Goal: Task Accomplishment & Management: Manage account settings

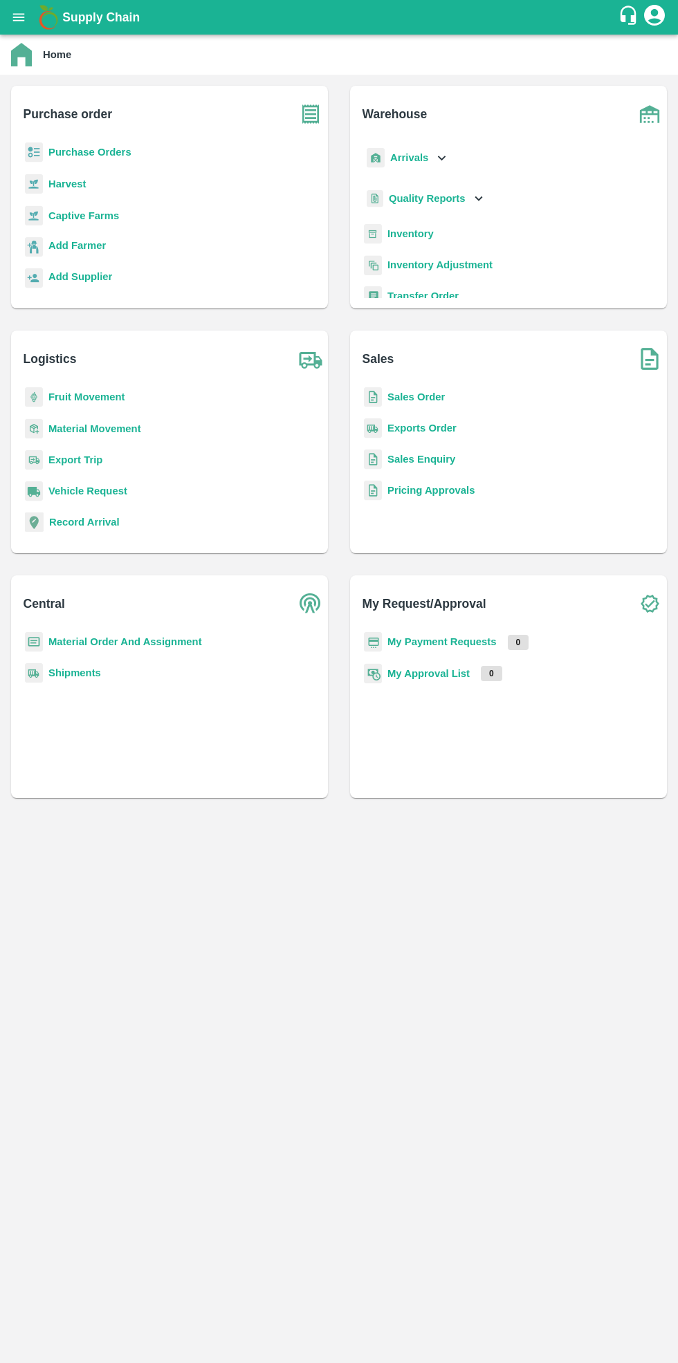
click at [80, 152] on b "Purchase Orders" at bounding box center [89, 152] width 83 height 11
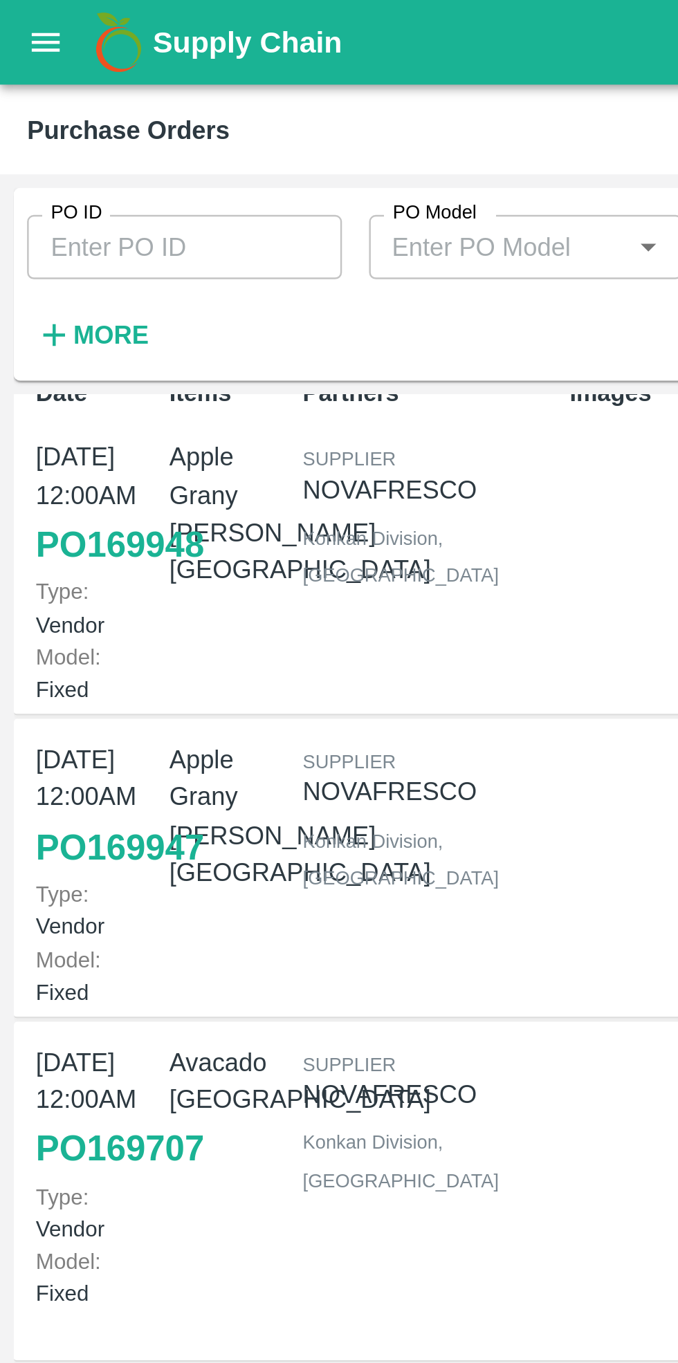
scroll to position [16, 0]
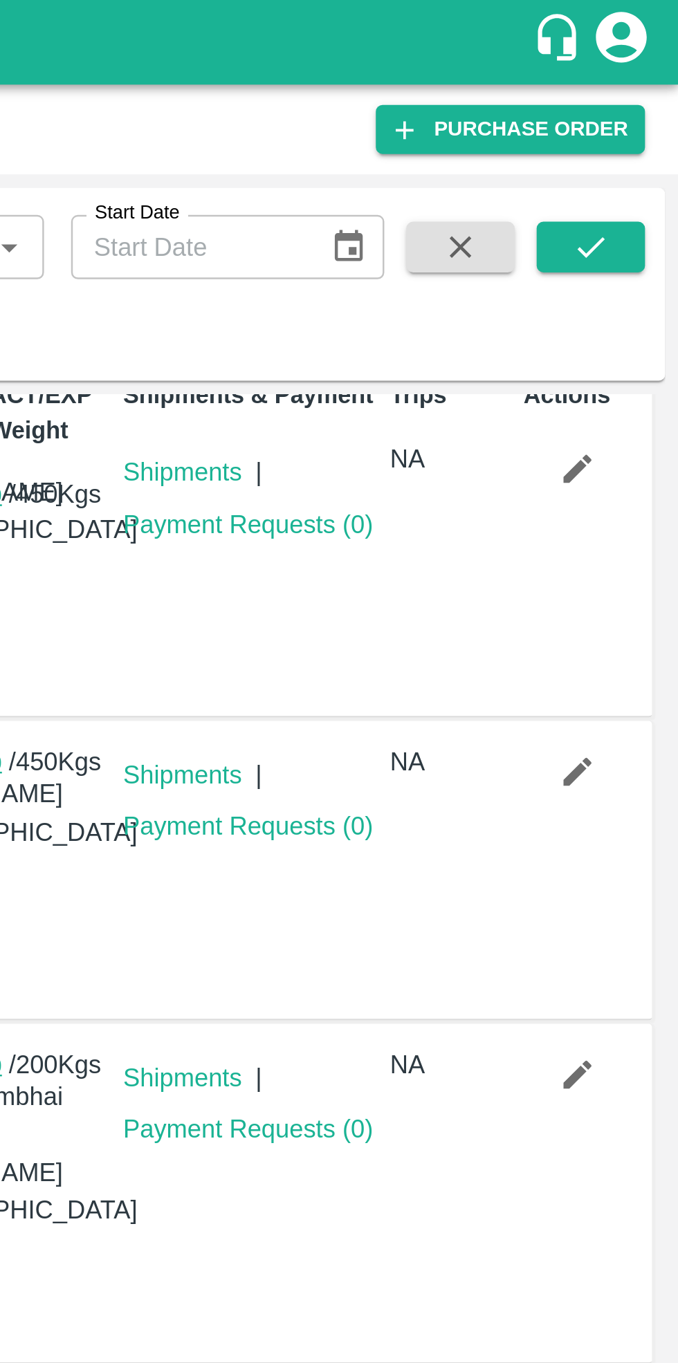
click at [629, 322] on icon "button" at bounding box center [636, 315] width 15 height 15
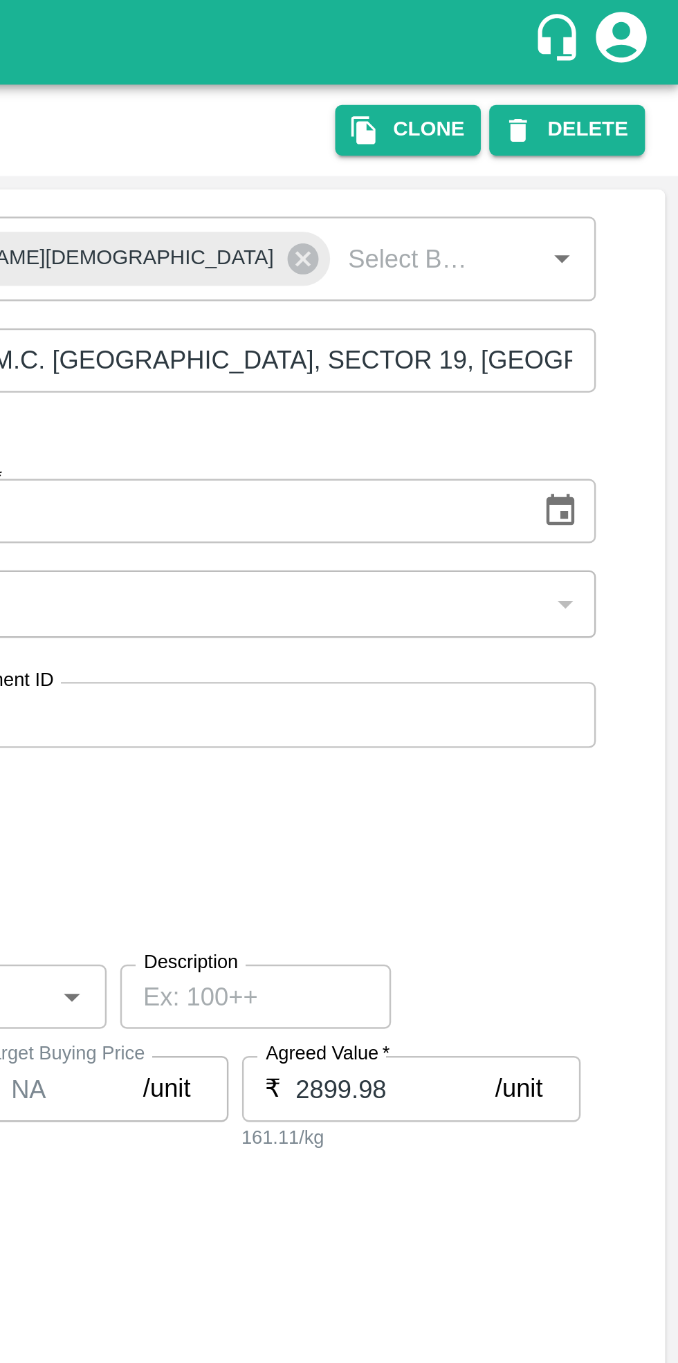
click at [636, 47] on button "DELETE" at bounding box center [632, 53] width 64 height 20
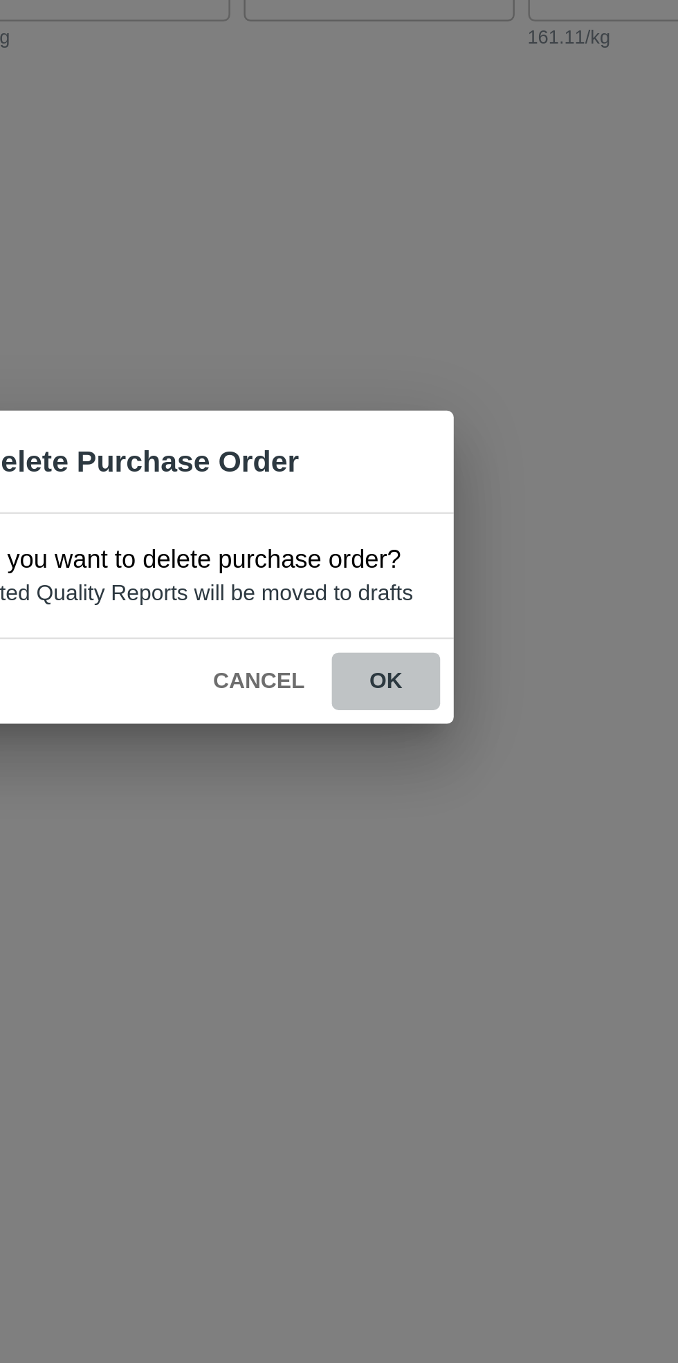
click at [432, 727] on button "ok" at bounding box center [441, 729] width 44 height 24
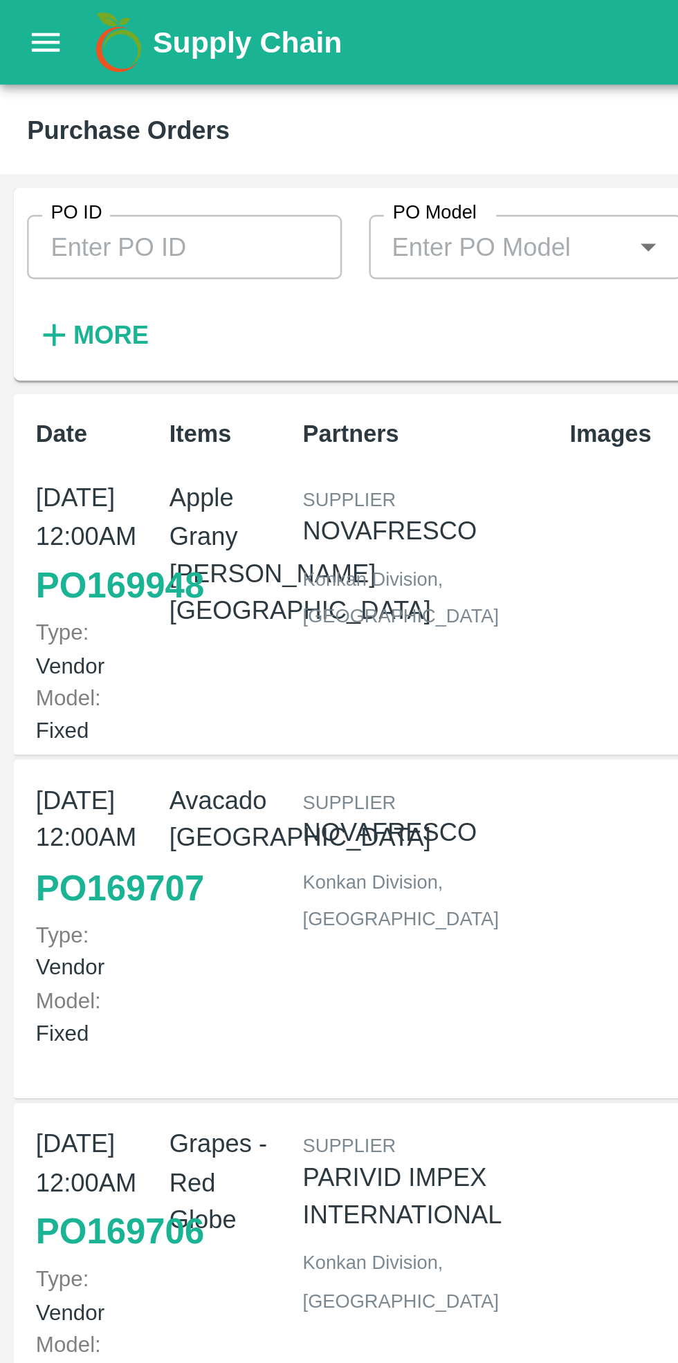
scroll to position [231, 0]
